Goal: Information Seeking & Learning: Understand process/instructions

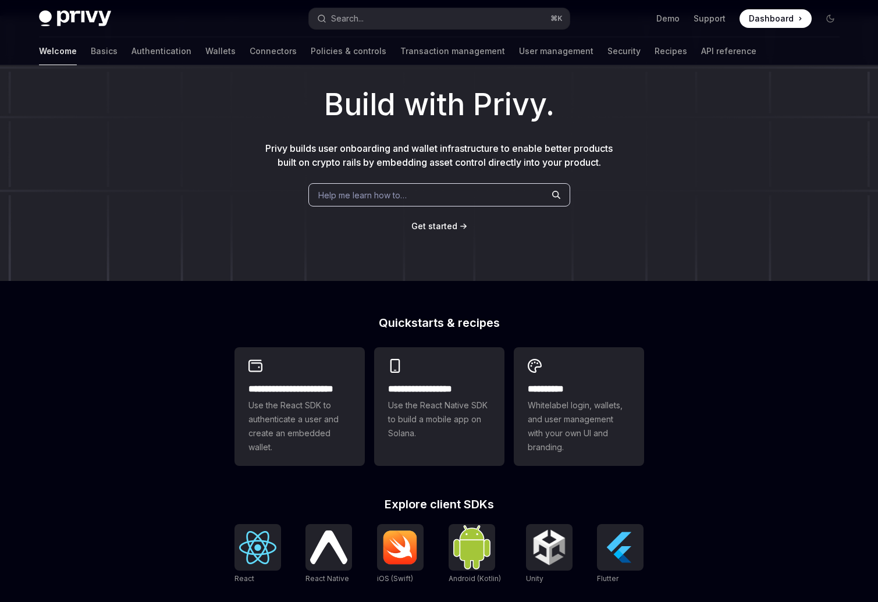
scroll to position [293, 0]
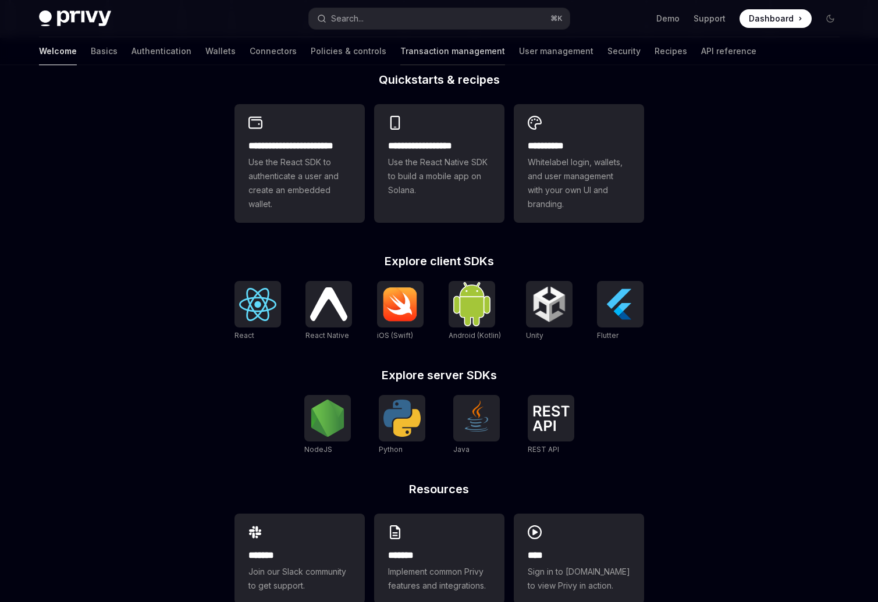
click at [400, 53] on link "Transaction management" at bounding box center [452, 51] width 105 height 28
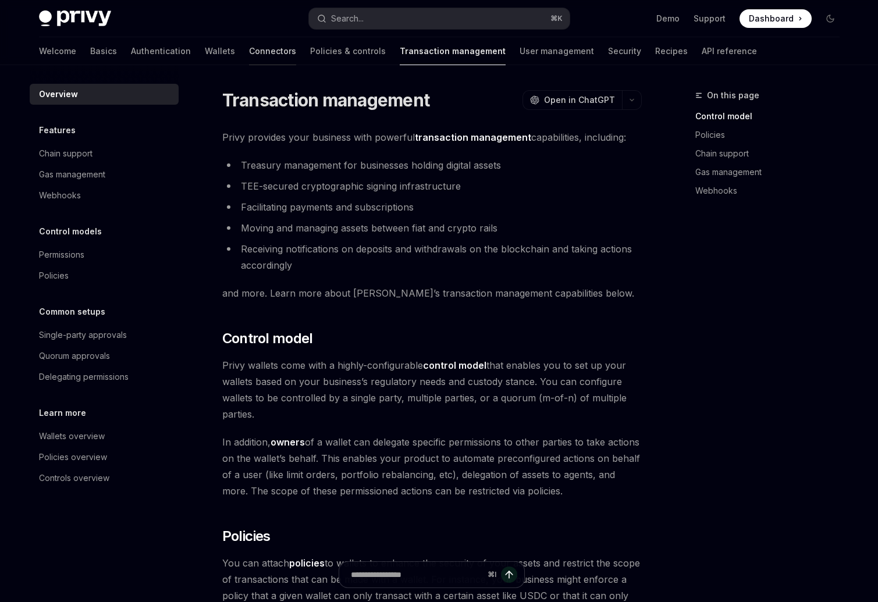
click at [249, 51] on link "Connectors" at bounding box center [272, 51] width 47 height 28
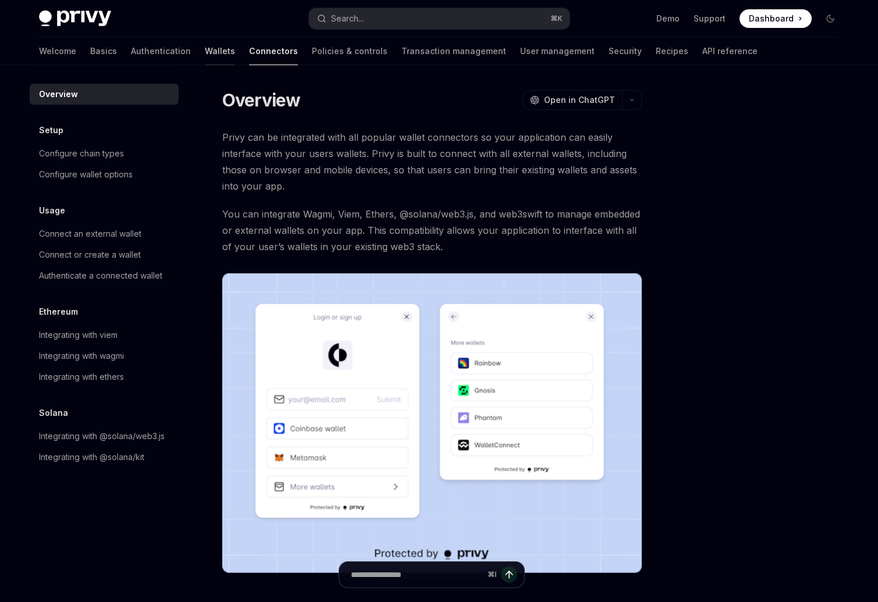
click at [205, 49] on link "Wallets" at bounding box center [220, 51] width 30 height 28
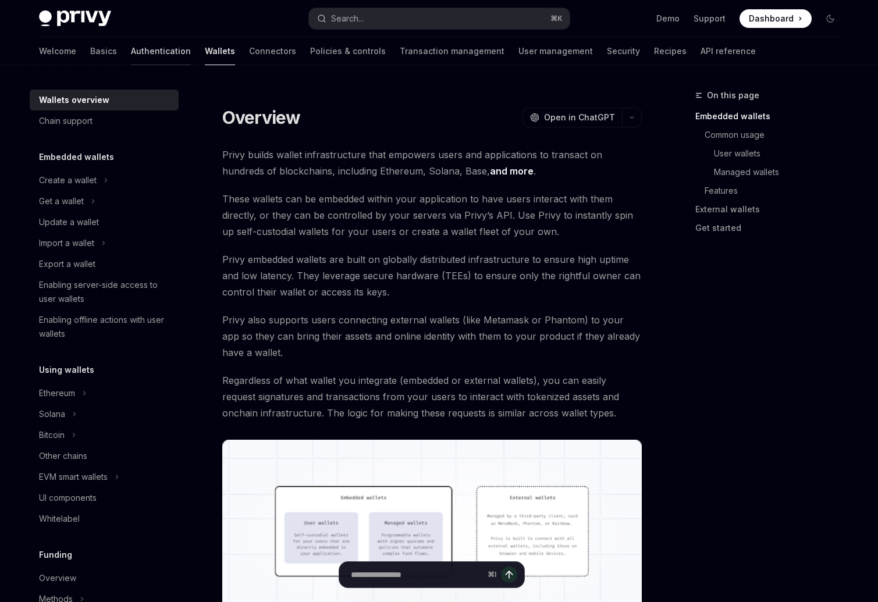
click at [131, 48] on link "Authentication" at bounding box center [161, 51] width 60 height 28
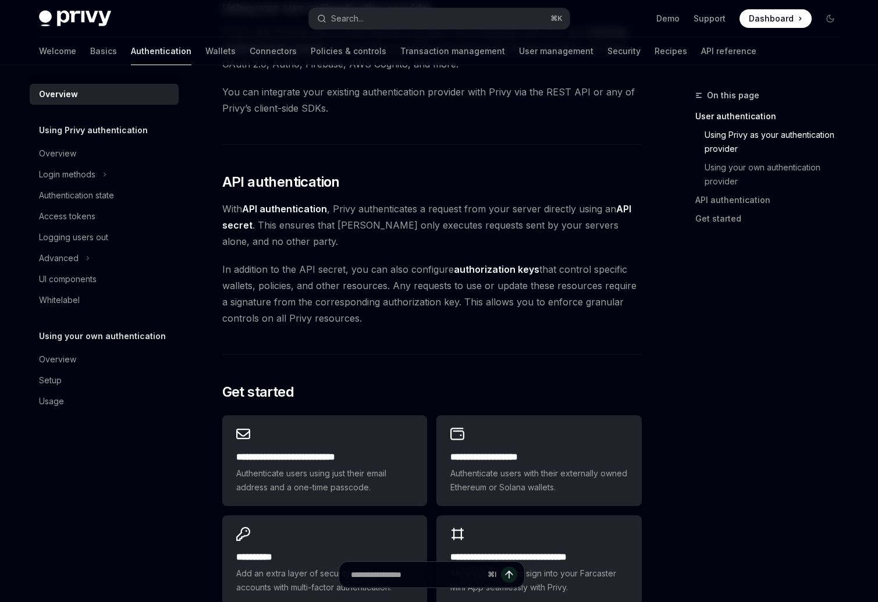
scroll to position [873, 0]
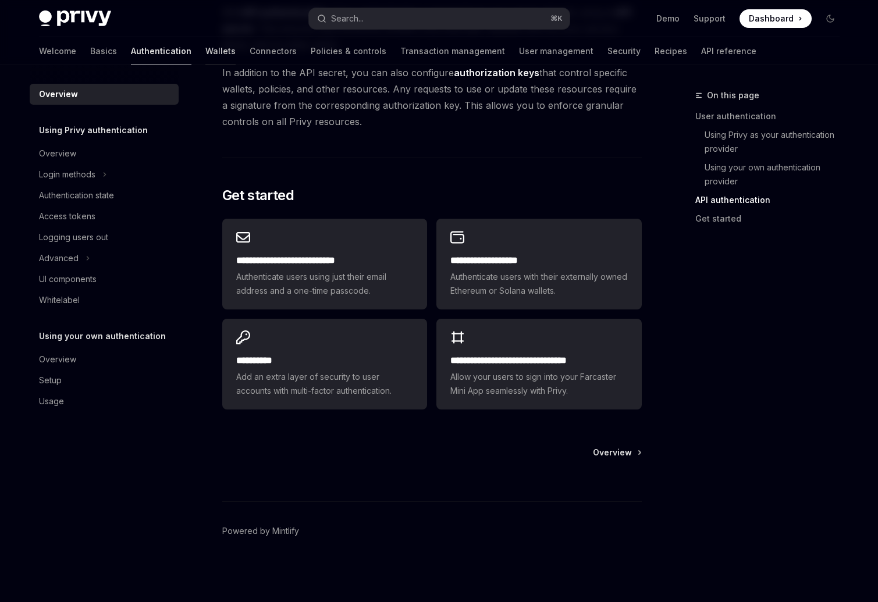
click at [205, 48] on link "Wallets" at bounding box center [220, 51] width 30 height 28
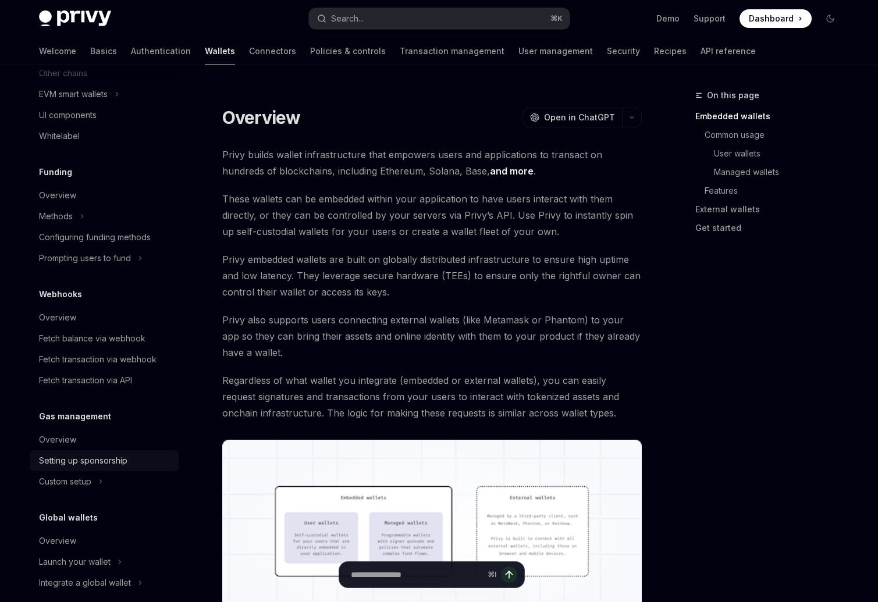
scroll to position [397, 0]
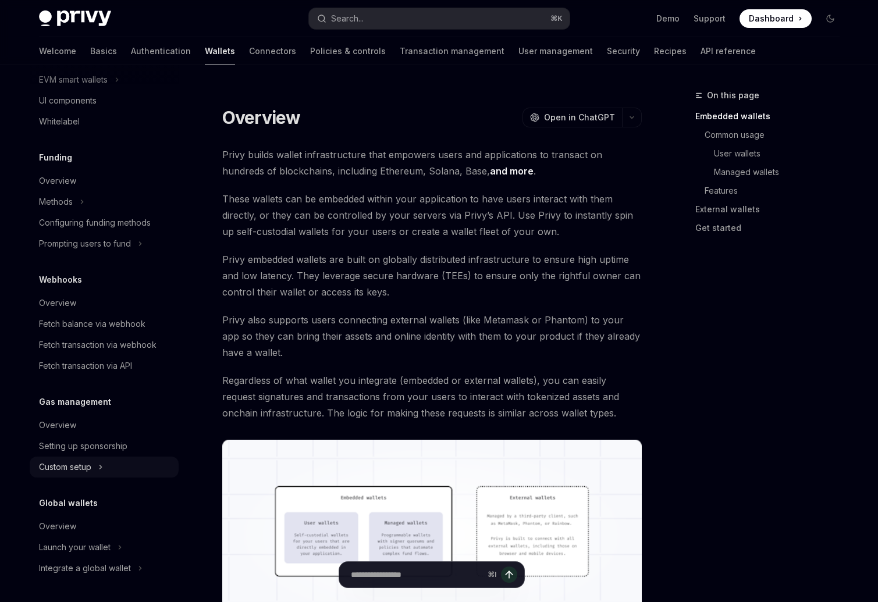
click at [84, 465] on div "Custom setup" at bounding box center [65, 467] width 52 height 14
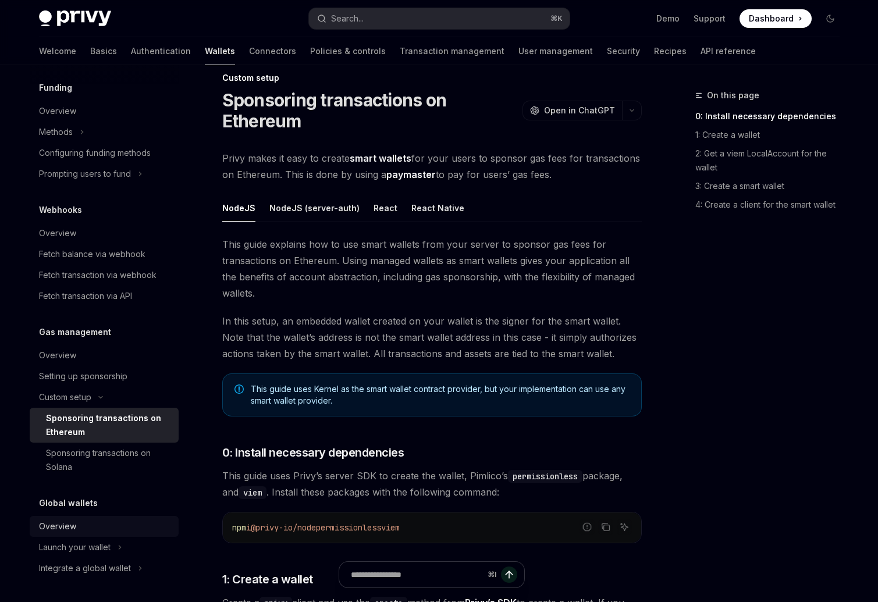
scroll to position [83, 0]
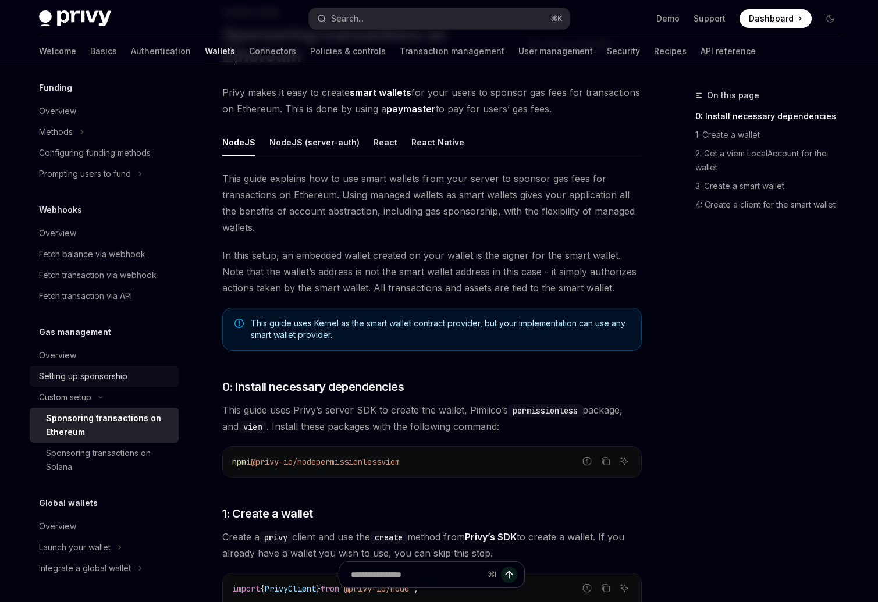
click at [91, 369] on div "Setting up sponsorship" at bounding box center [83, 376] width 88 height 14
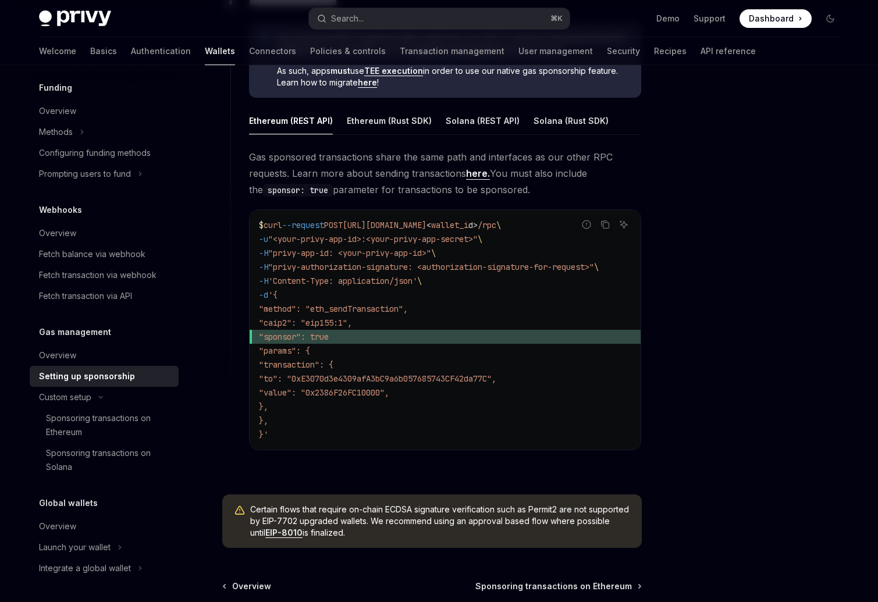
scroll to position [830, 0]
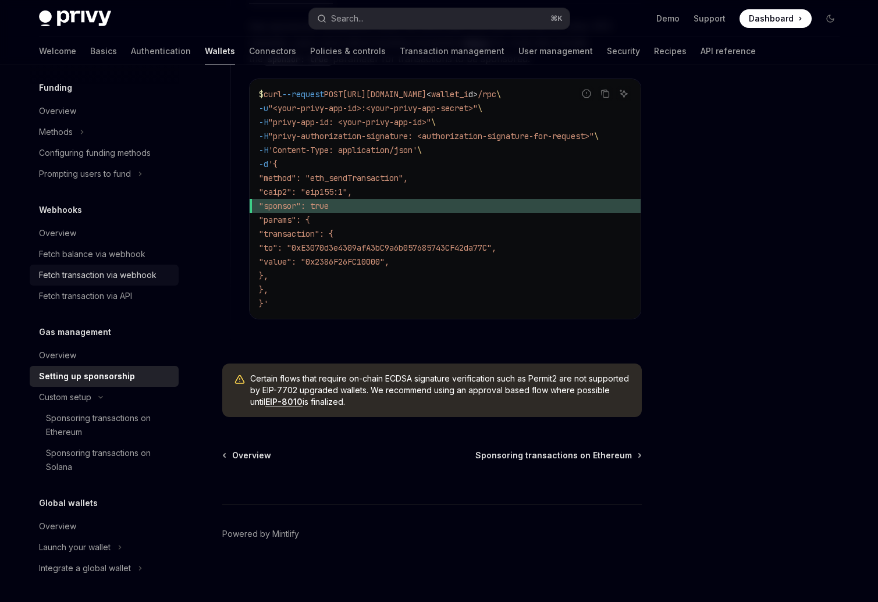
click at [87, 276] on div "Fetch transaction via webhook" at bounding box center [97, 275] width 117 height 14
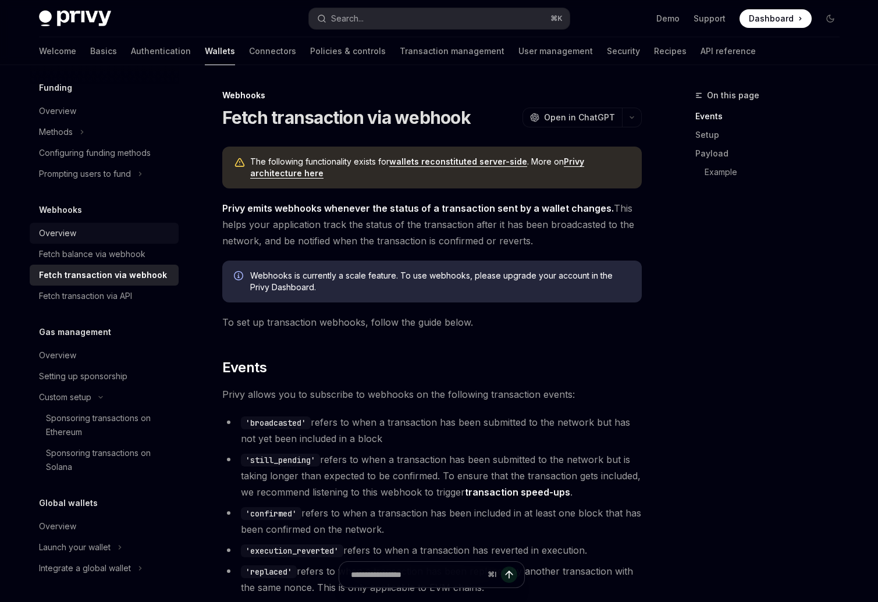
click at [109, 235] on div "Overview" at bounding box center [105, 233] width 133 height 14
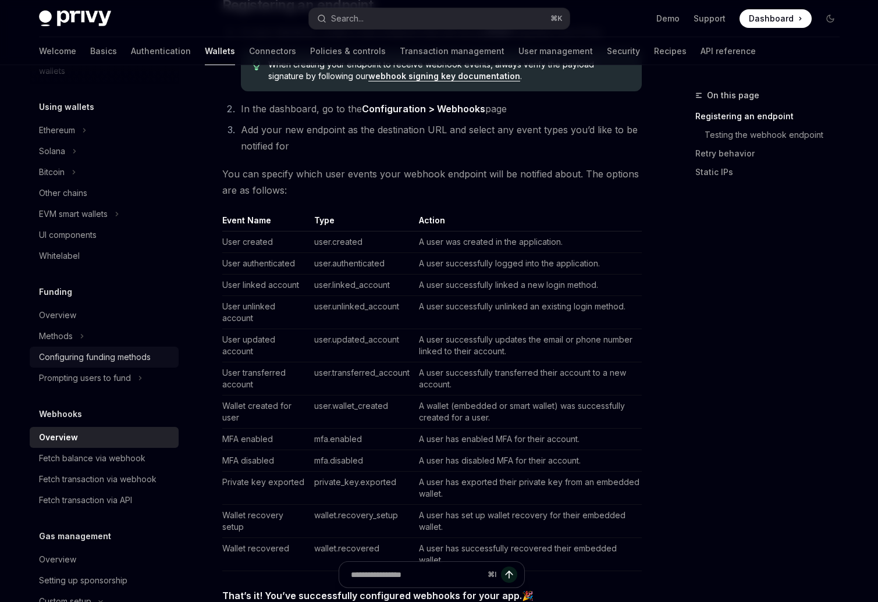
scroll to position [216, 0]
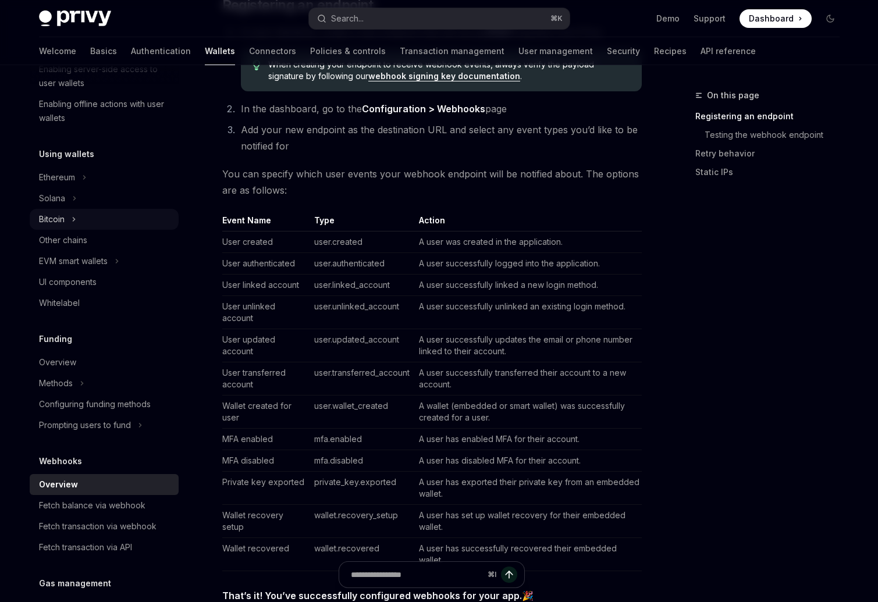
click at [85, 224] on button "Bitcoin" at bounding box center [104, 219] width 149 height 21
type textarea "*"
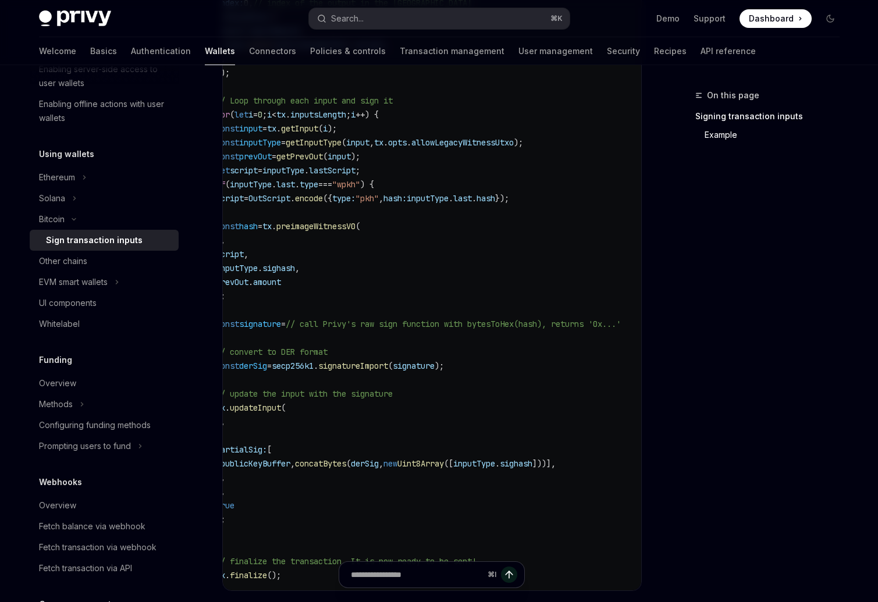
scroll to position [0, 14]
click at [709, 19] on link "Support" at bounding box center [709, 19] width 32 height 12
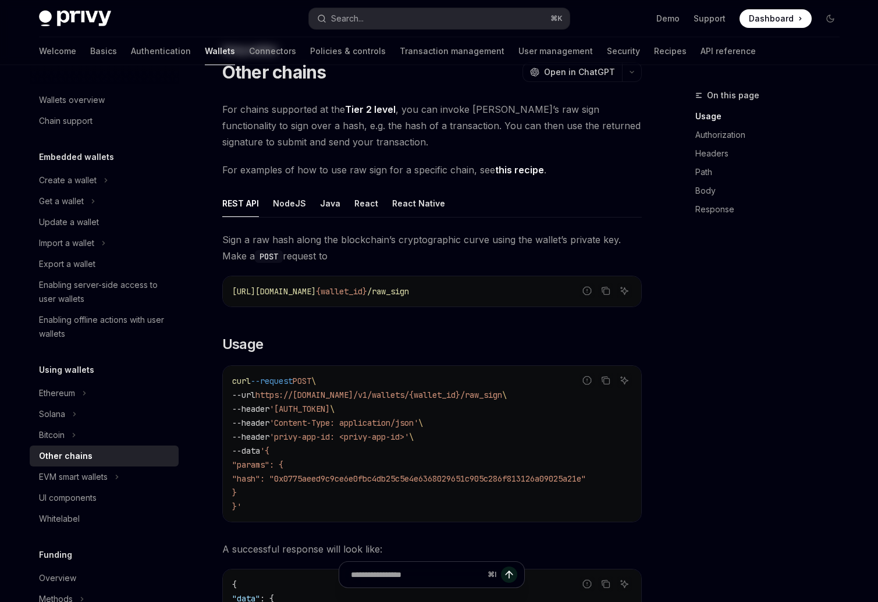
scroll to position [212, 0]
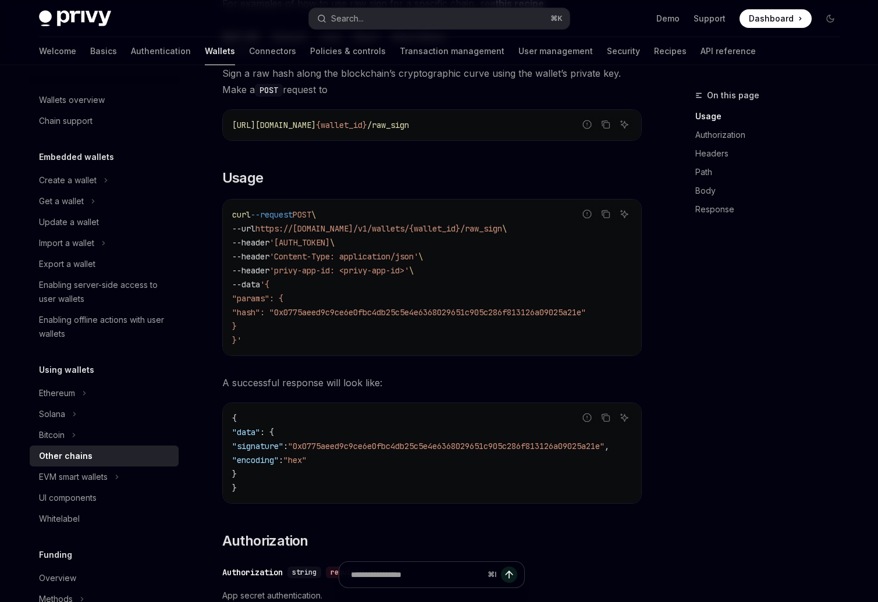
click at [480, 312] on span ""hash": "0x0775aeed9c9ce6e0fbc4db25c5e4e6368029651c905c286f813126a09025a21e"" at bounding box center [409, 312] width 354 height 10
click at [476, 315] on span ""hash": "0x0775aeed9c9ce6e0fbc4db25c5e4e6368029651c905c286f813126a09025a21e"" at bounding box center [409, 312] width 354 height 10
click at [475, 313] on span ""hash": "0x0775aeed9c9ce6e0fbc4db25c5e4e6368029651c905c286f813126a09025a21e"" at bounding box center [409, 312] width 354 height 10
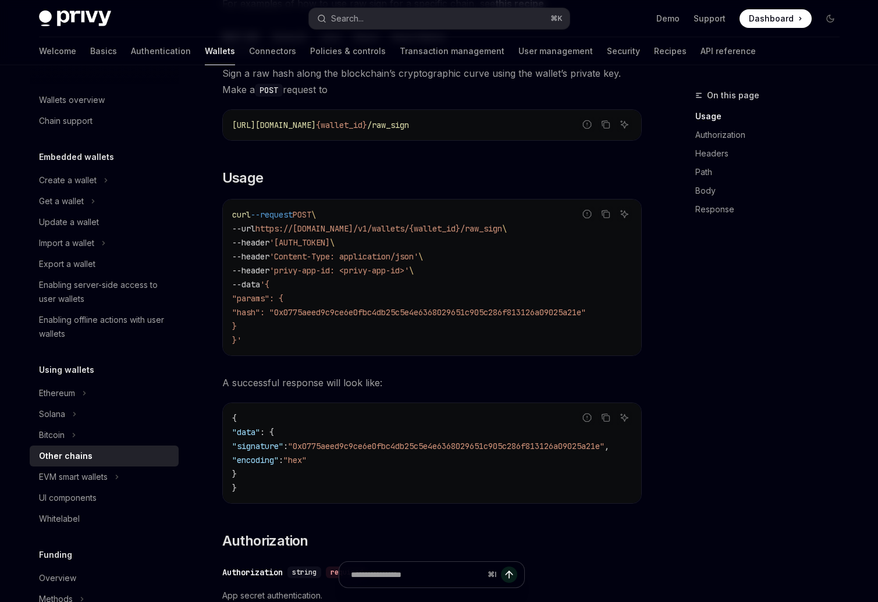
copy span "0x0775aeed9c9ce6e0fbc4db25c5e4e6368029651c905c286f813126a09025a21e"
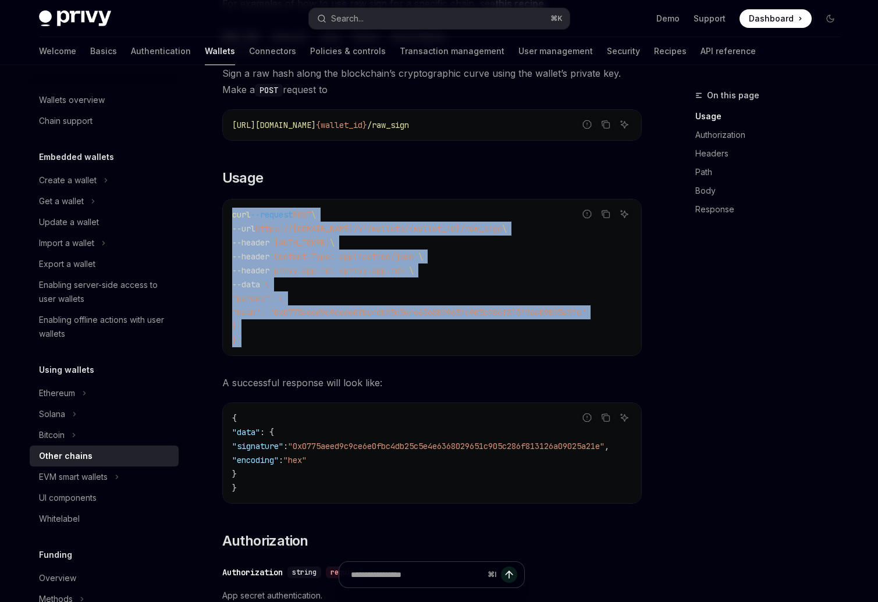
drag, startPoint x: 231, startPoint y: 215, endPoint x: 244, endPoint y: 341, distance: 126.9
click at [244, 341] on div "curl --request POST \ --url https://api.privy.io/v1/wallets/{wallet_id}/raw_sig…" at bounding box center [432, 277] width 418 height 156
copy code "curl --request POST \ --url https://api.privy.io/v1/wallets/{wallet_id}/raw_sig…"
